Goal: Find specific page/section: Find specific page/section

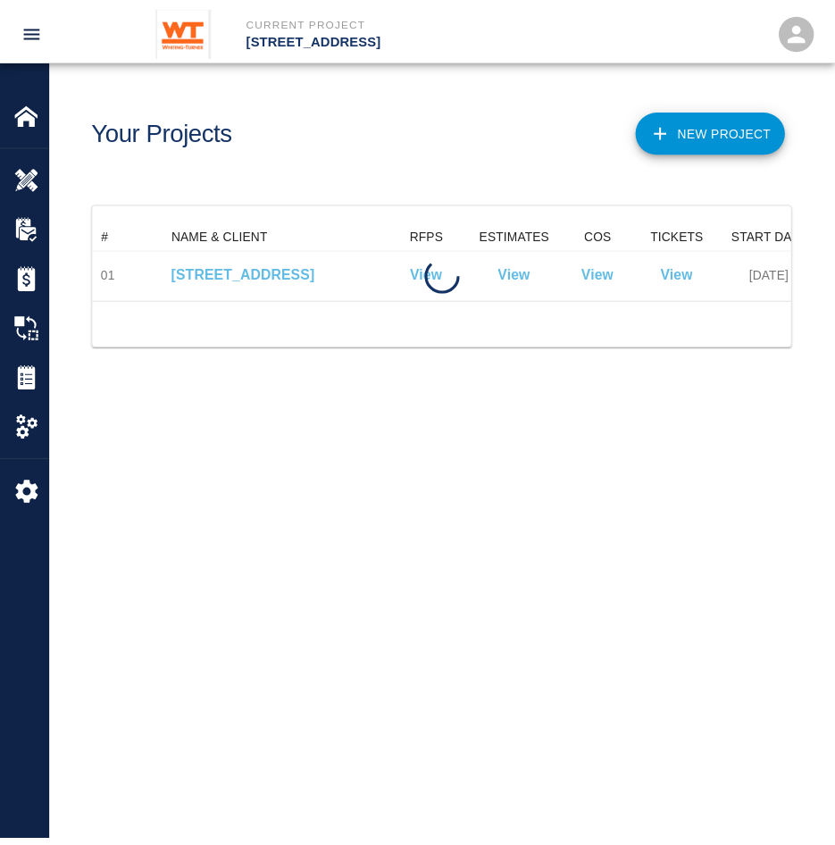
scroll to position [79, 697]
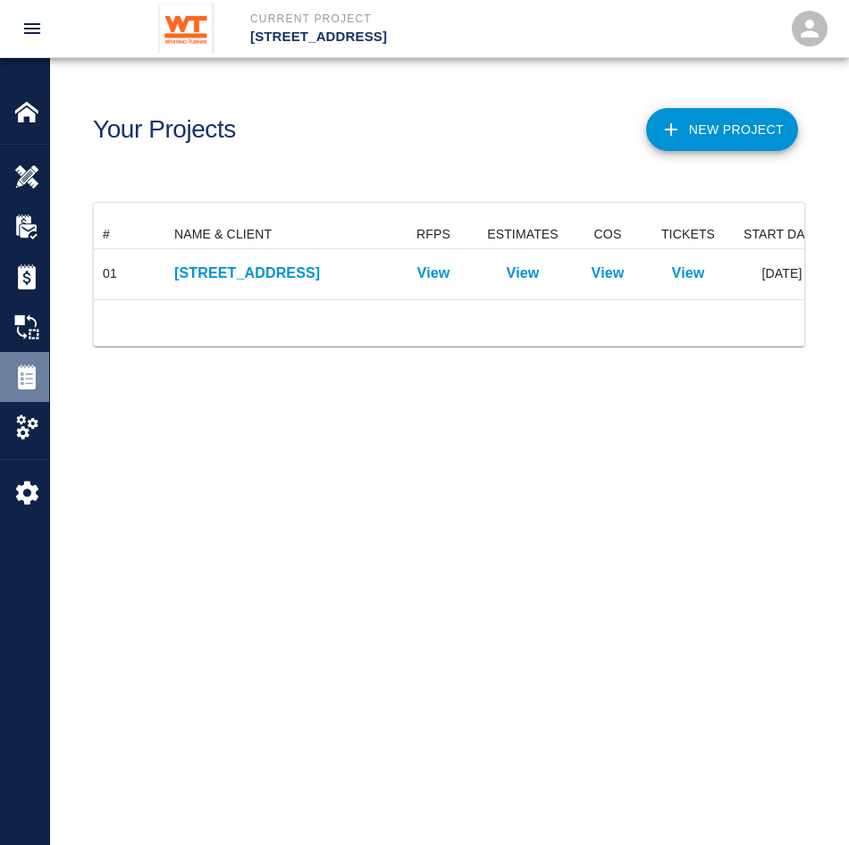
click at [19, 374] on img at bounding box center [26, 377] width 25 height 25
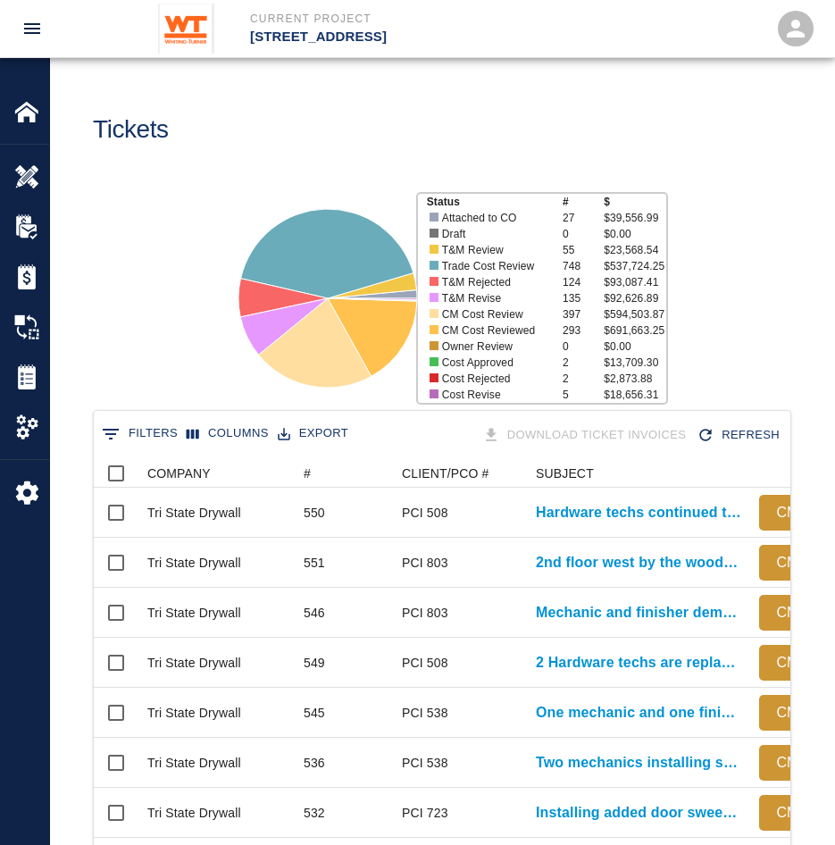
scroll to position [1029, 683]
click at [189, 466] on div "COMPANY" at bounding box center [178, 473] width 63 height 29
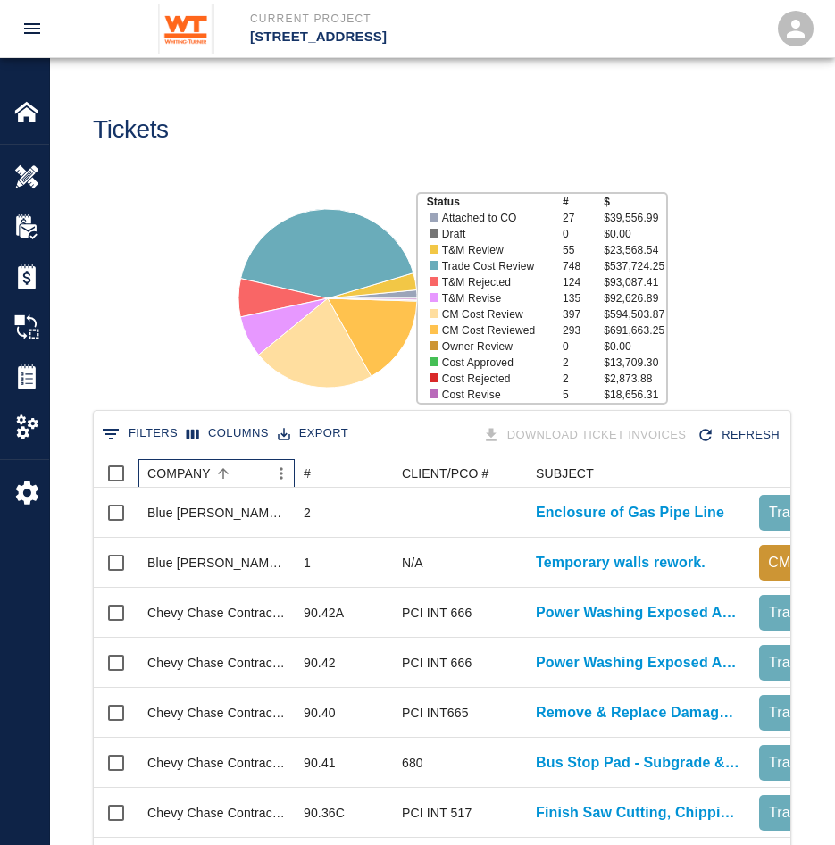
click at [189, 462] on div "COMPANY" at bounding box center [178, 473] width 63 height 29
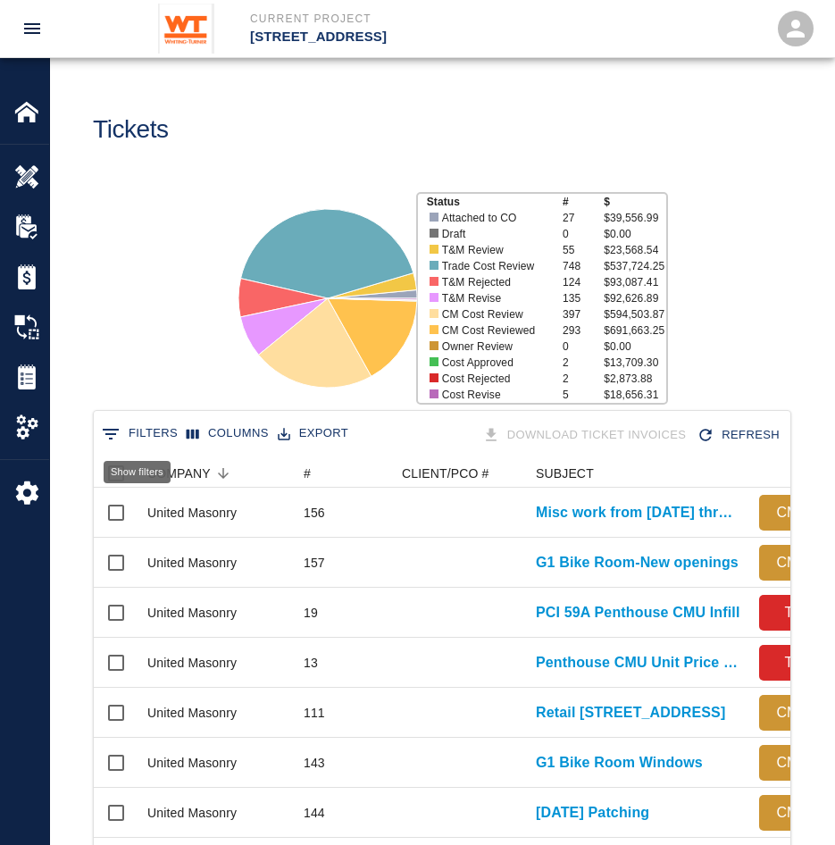
click at [140, 428] on button "0 Filters" at bounding box center [139, 434] width 85 height 29
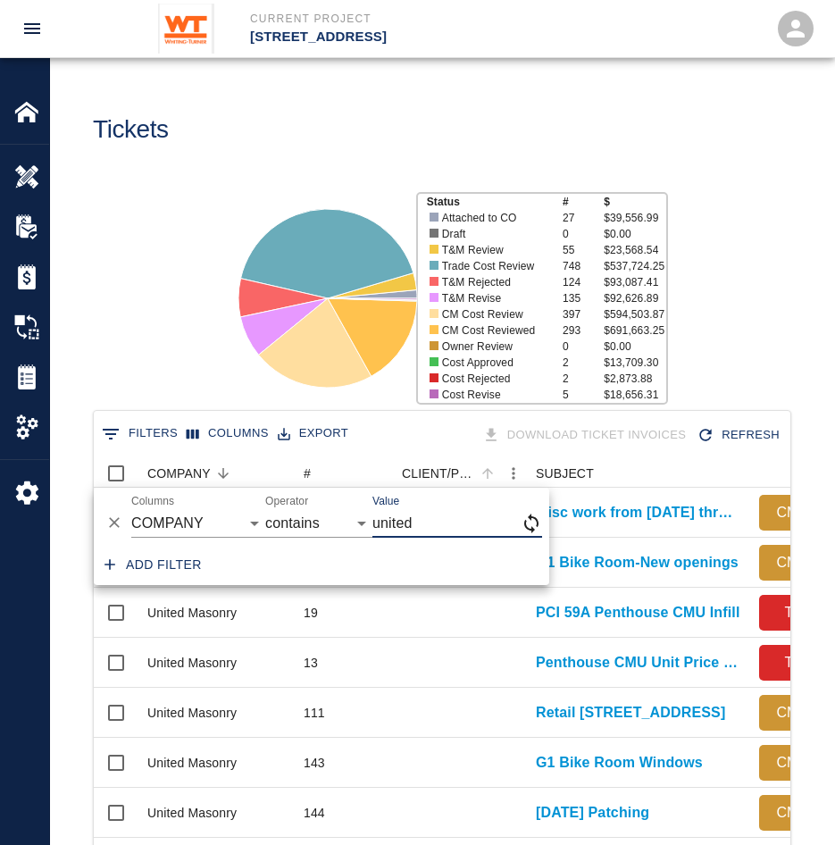
type input "united"
click at [132, 365] on div "Status # $ Attached to CO 27 $39,556.99 Draft 0 $0.00 T&M Review 55 $23,568.54 …" at bounding box center [435, 291] width 799 height 238
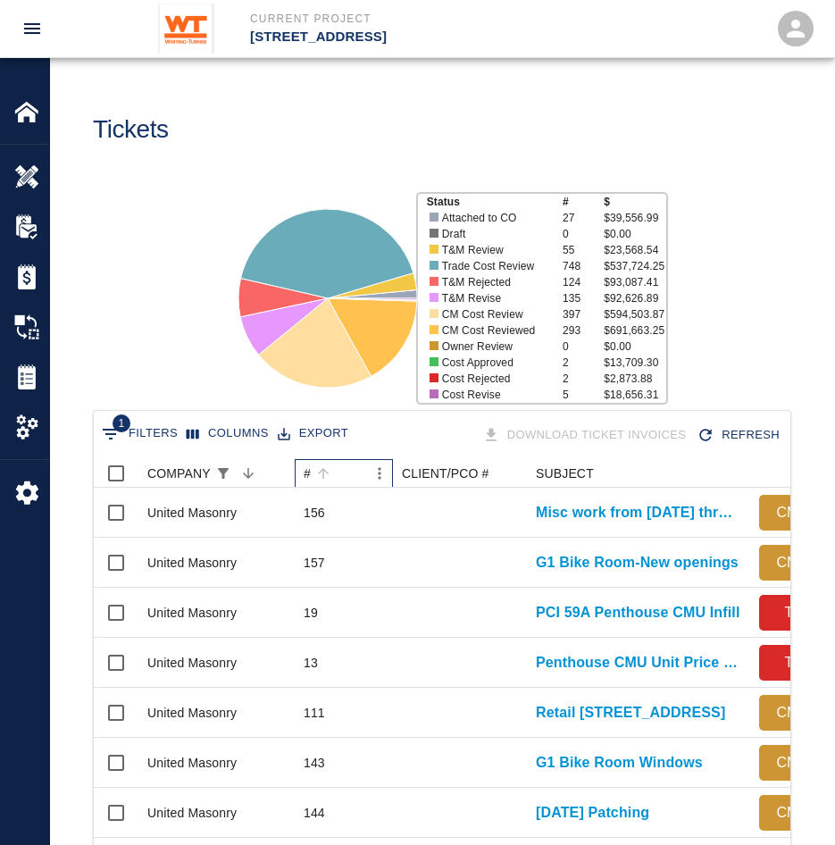
click at [311, 470] on div "#" at bounding box center [335, 473] width 63 height 29
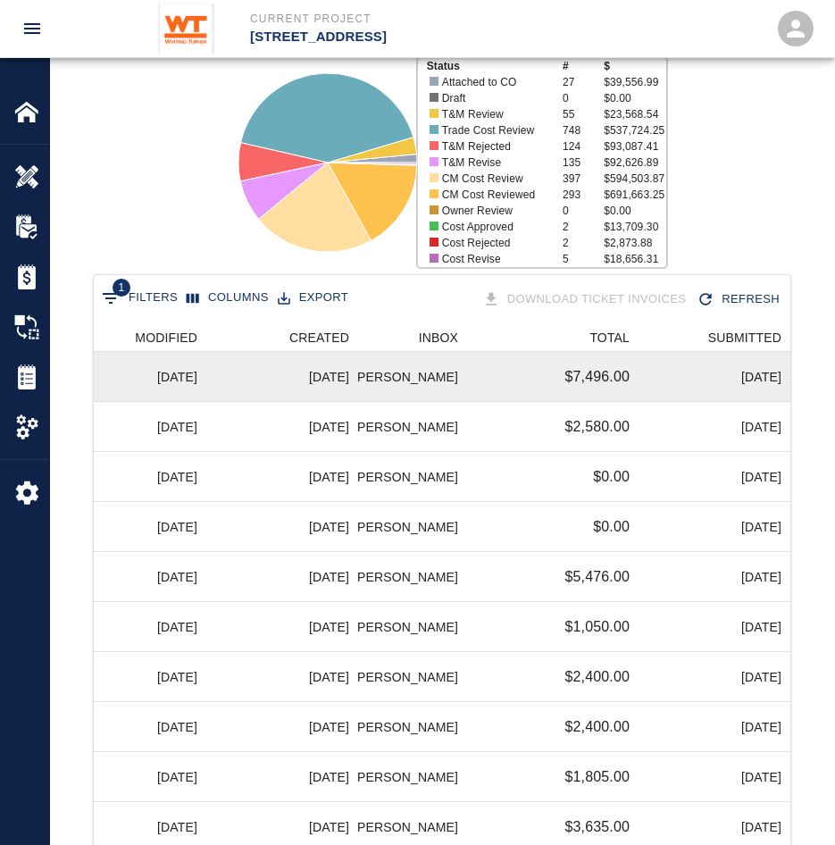
scroll to position [32, 0]
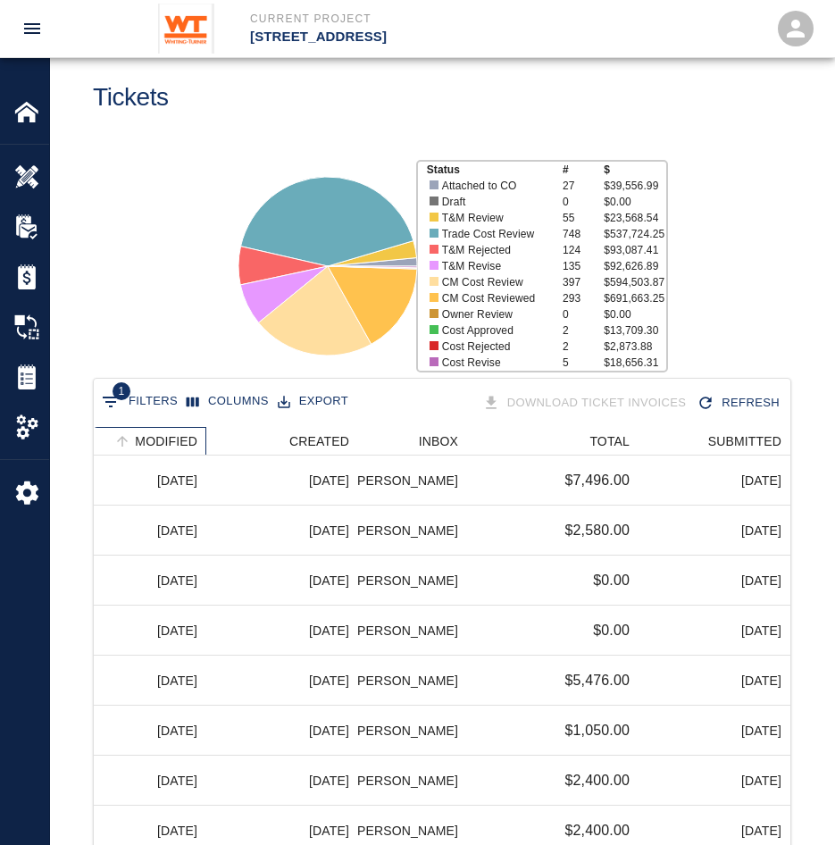
click at [180, 434] on div "MODIFIED" at bounding box center [166, 441] width 63 height 29
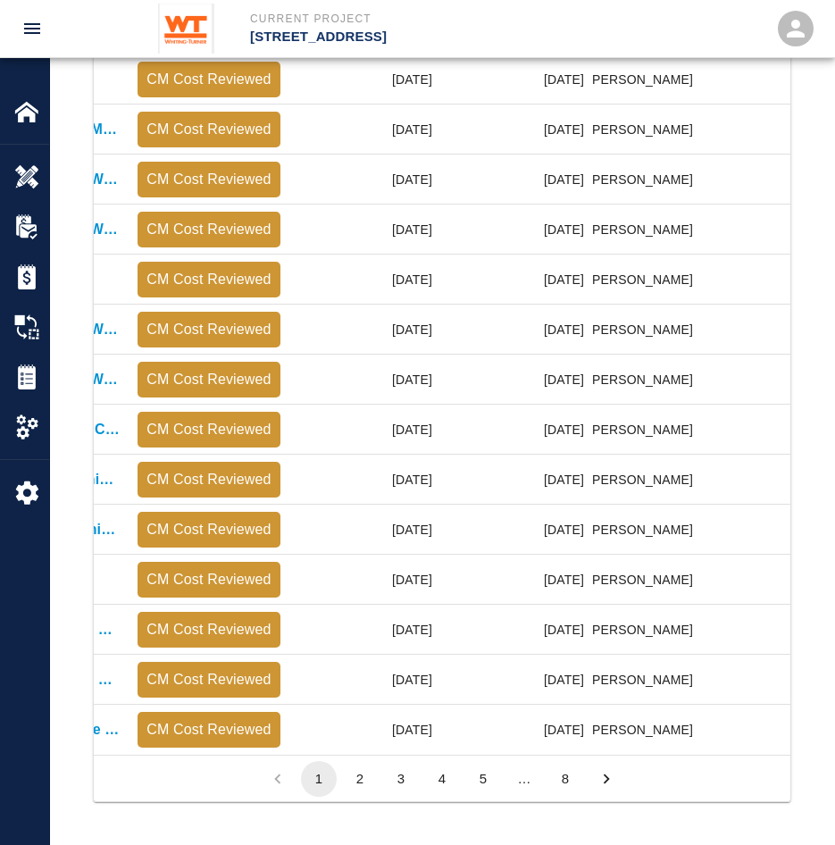
scroll to position [0, 580]
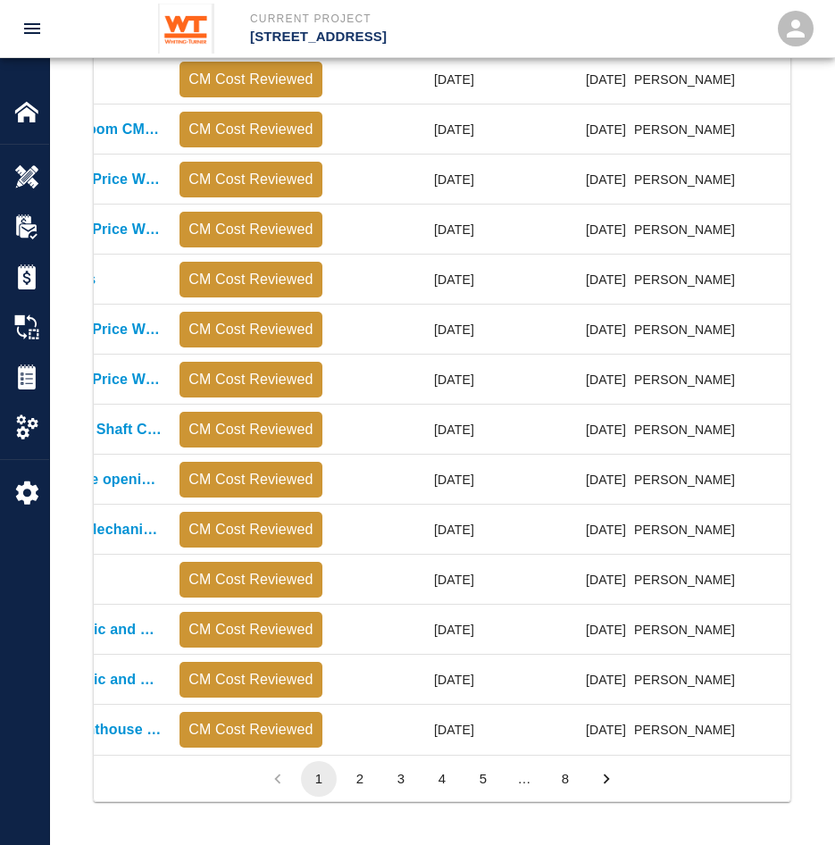
click at [440, 782] on button "4" at bounding box center [442, 779] width 36 height 36
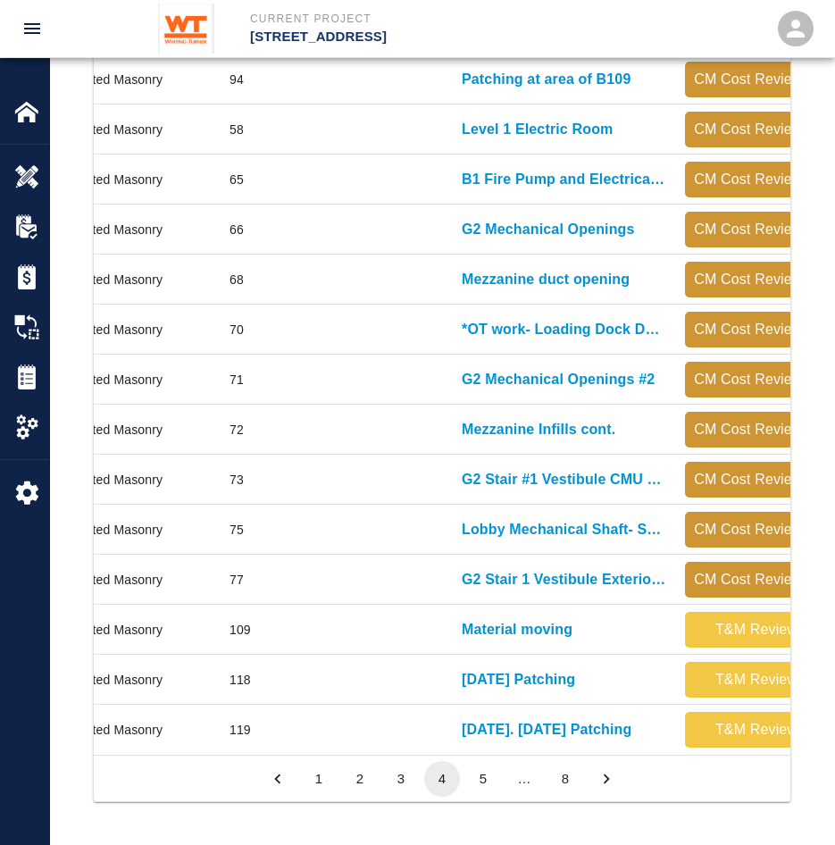
scroll to position [0, 0]
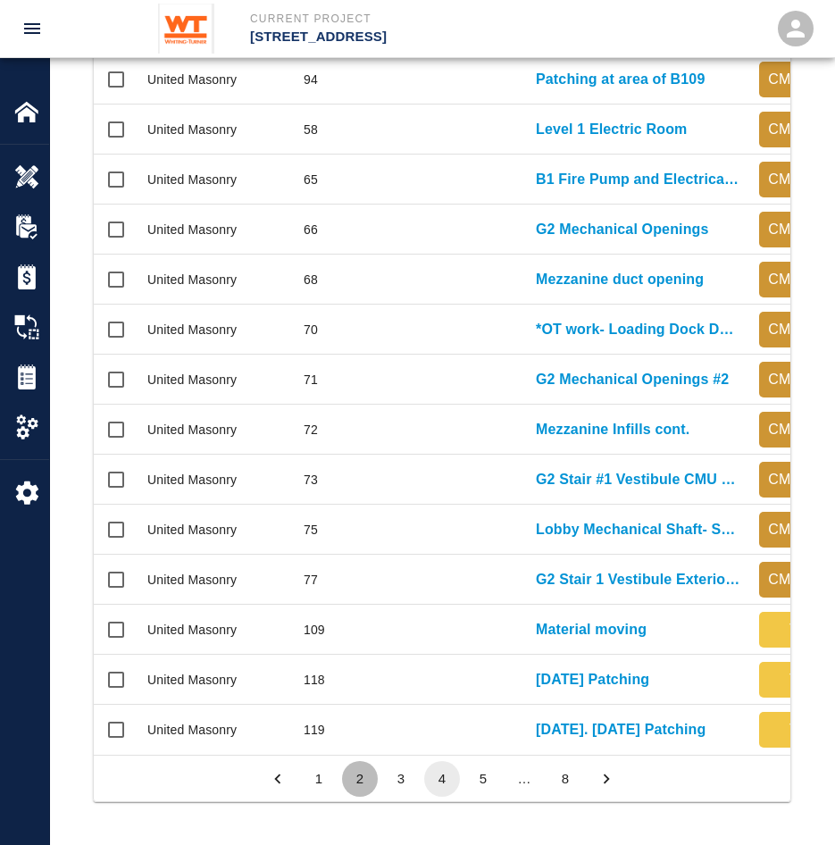
click at [361, 790] on button "2" at bounding box center [360, 779] width 36 height 36
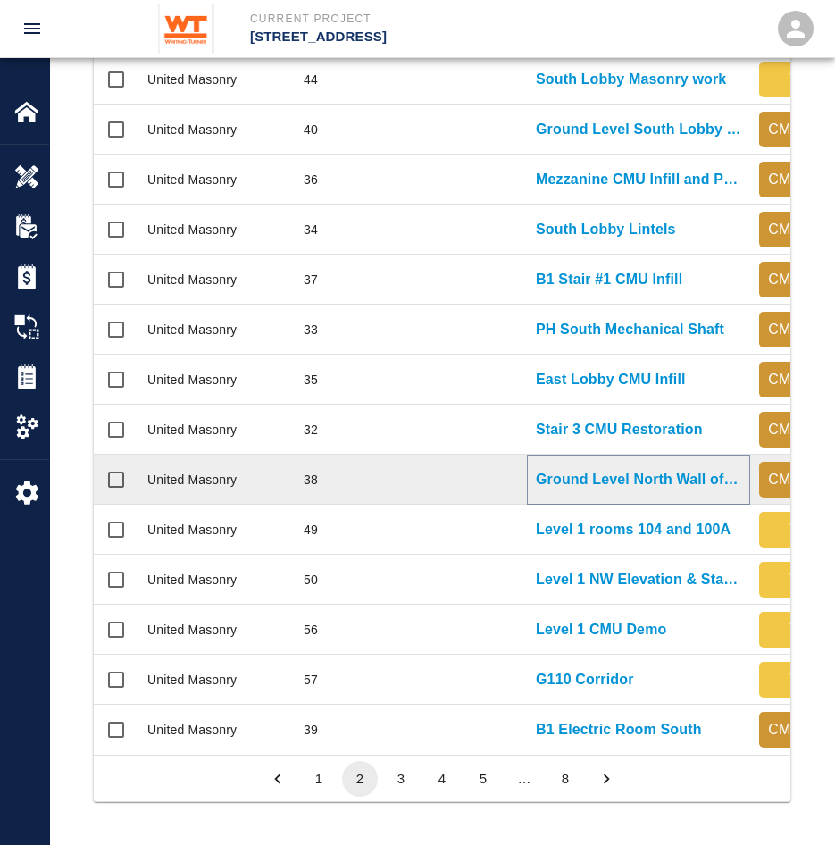
click at [549, 469] on p "Ground Level North Wall of Security Room" at bounding box center [638, 479] width 205 height 21
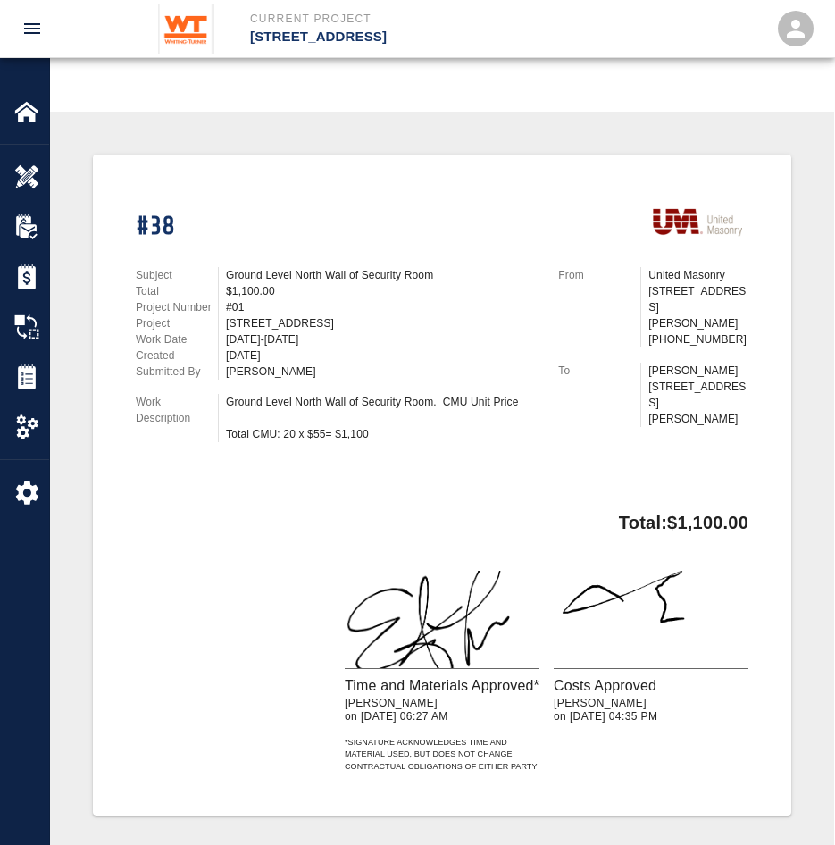
scroll to position [357, 0]
